Goal: Transaction & Acquisition: Book appointment/travel/reservation

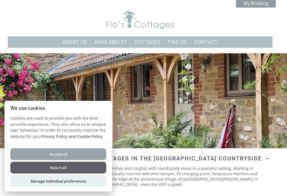
click at [75, 168] on button "Reject all" at bounding box center [58, 168] width 96 height 12
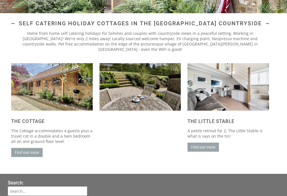
click at [27, 151] on link "Find out more" at bounding box center [26, 152] width 31 height 9
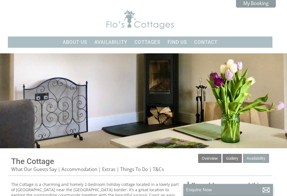
click at [258, 160] on link "Availability" at bounding box center [256, 158] width 26 height 9
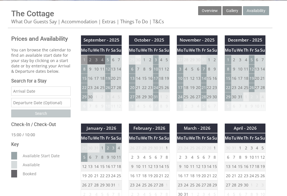
scroll to position [148, 0]
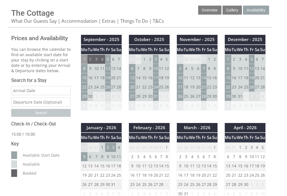
click at [108, 89] on td "26" at bounding box center [108, 86] width 6 height 9
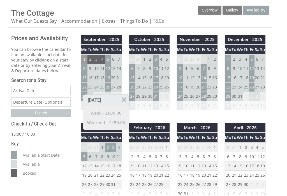
click at [129, 99] on link at bounding box center [124, 100] width 10 height 10
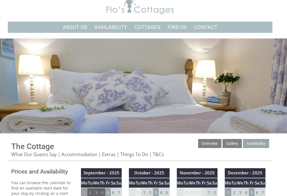
scroll to position [8, 0]
